Goal: Information Seeking & Learning: Learn about a topic

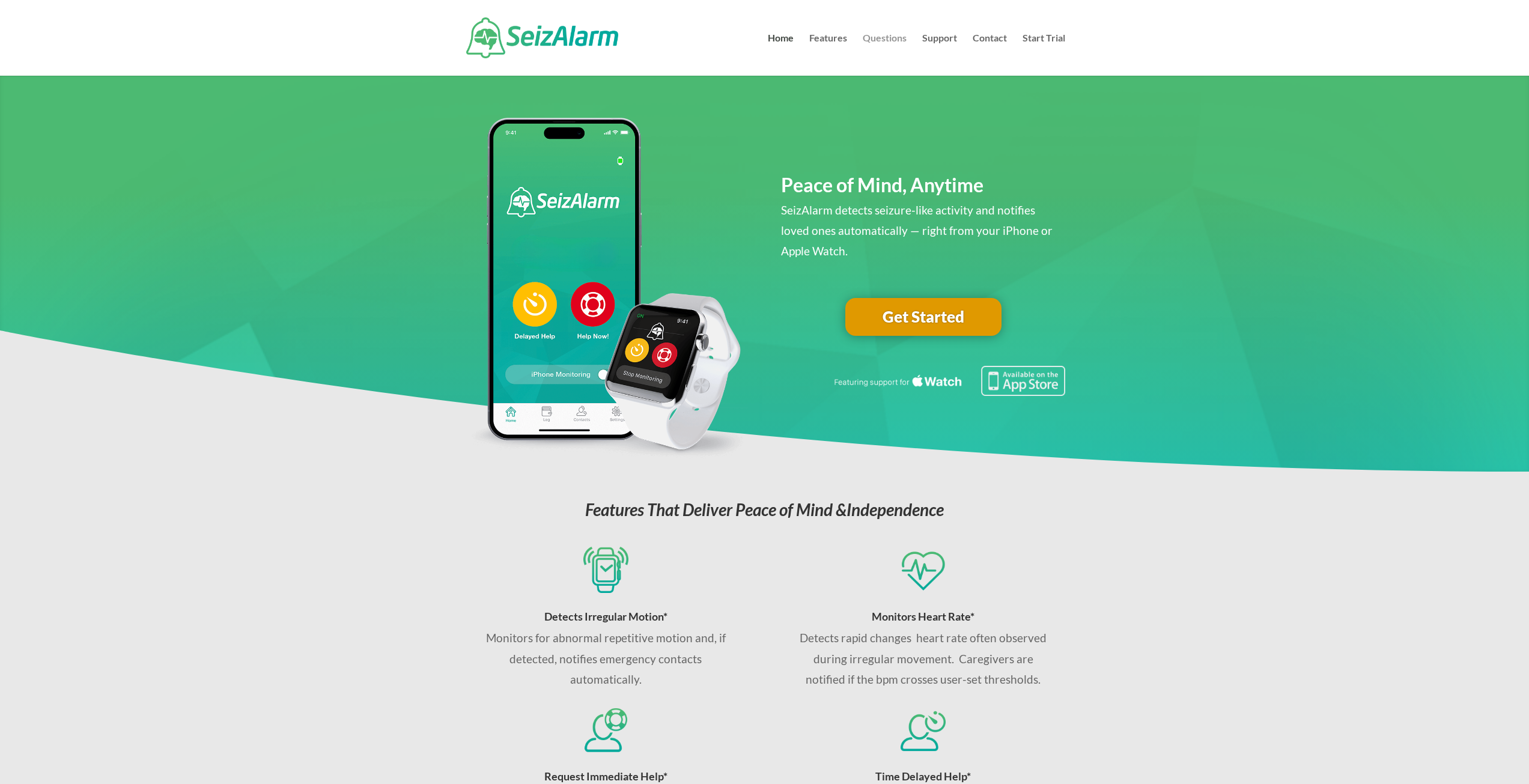
click at [875, 42] on link "Questions" at bounding box center [884, 55] width 44 height 42
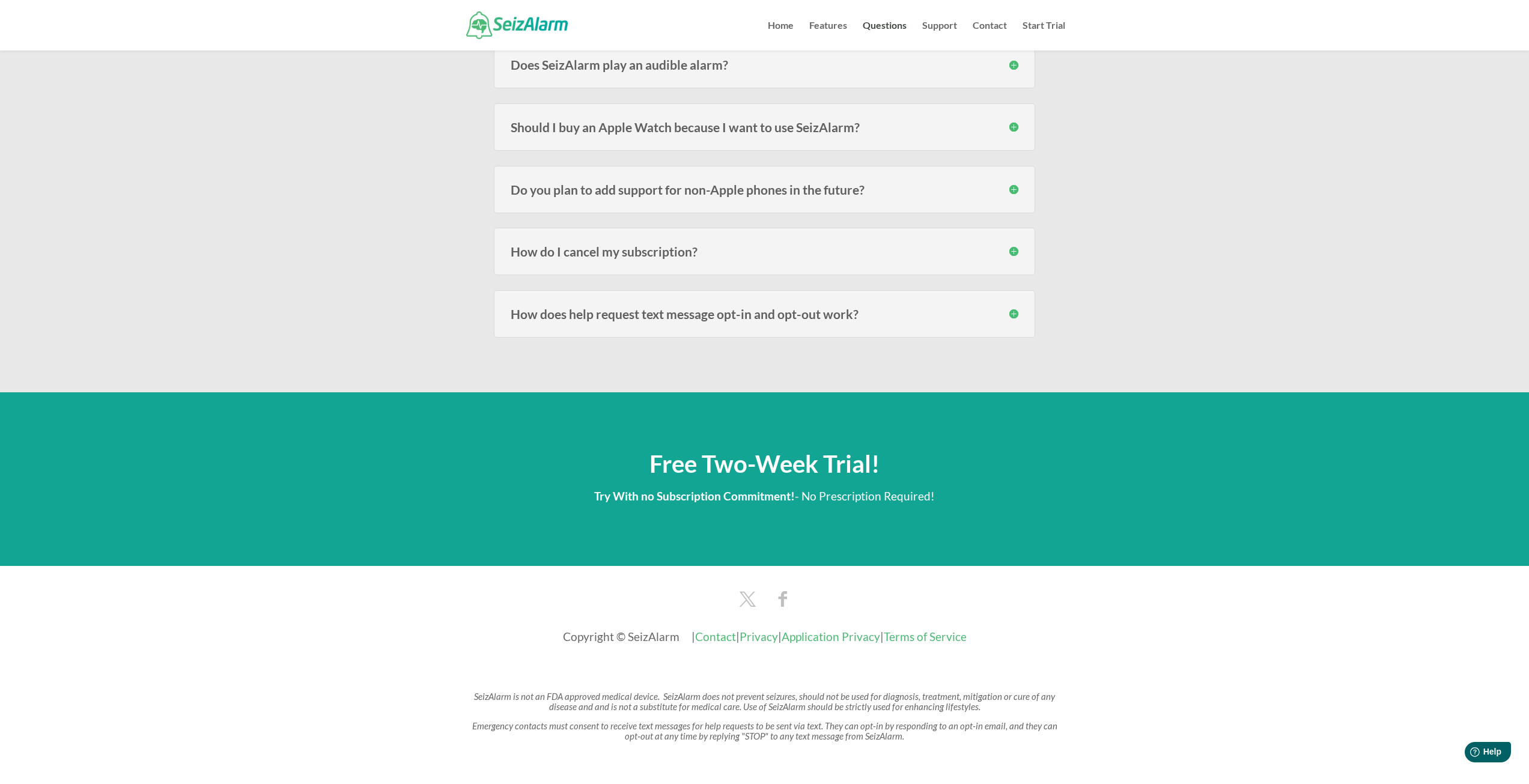
scroll to position [1658, 0]
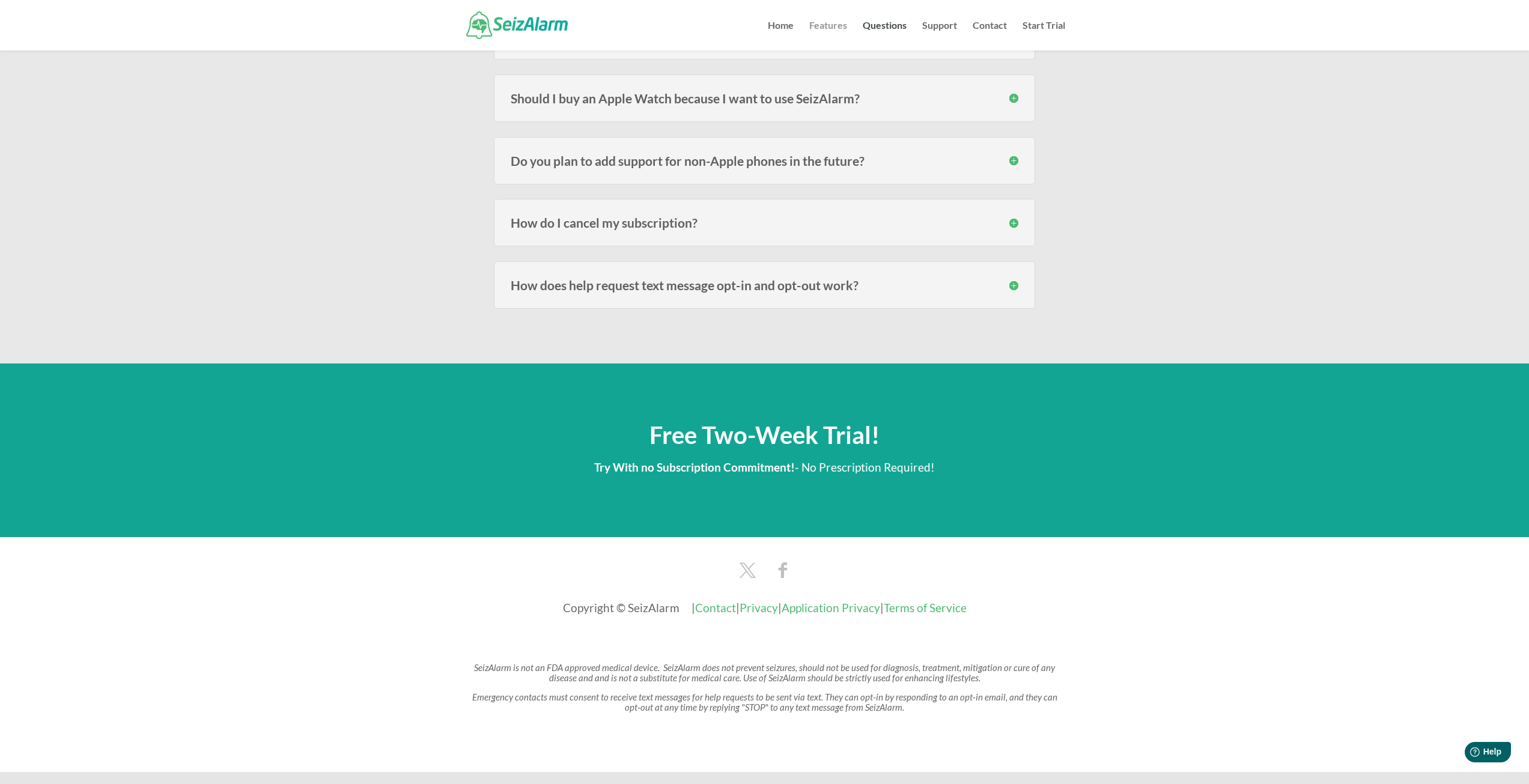
click at [824, 26] on link "Features" at bounding box center [828, 35] width 38 height 29
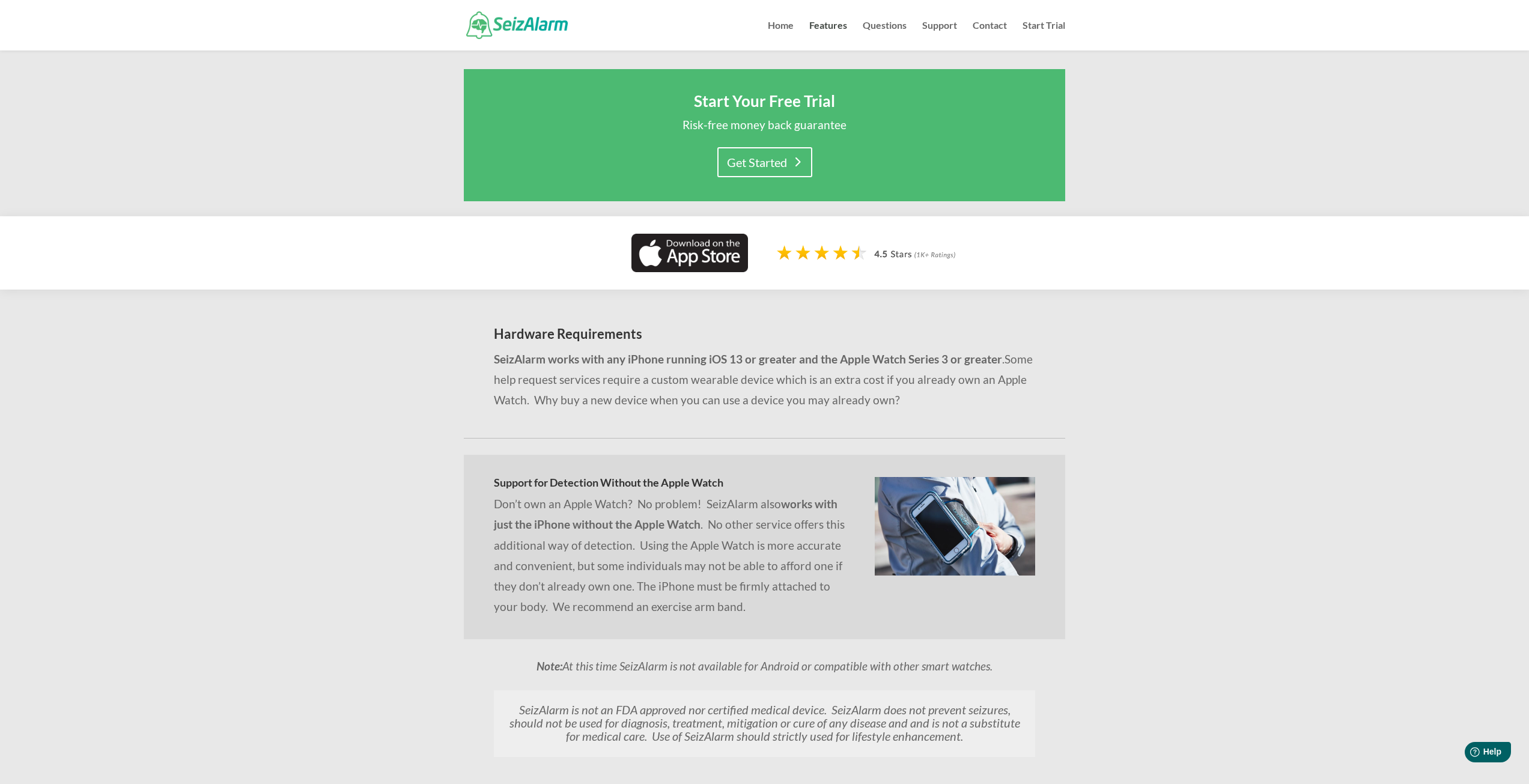
scroll to position [1275, 0]
